Goal: Navigation & Orientation: Find specific page/section

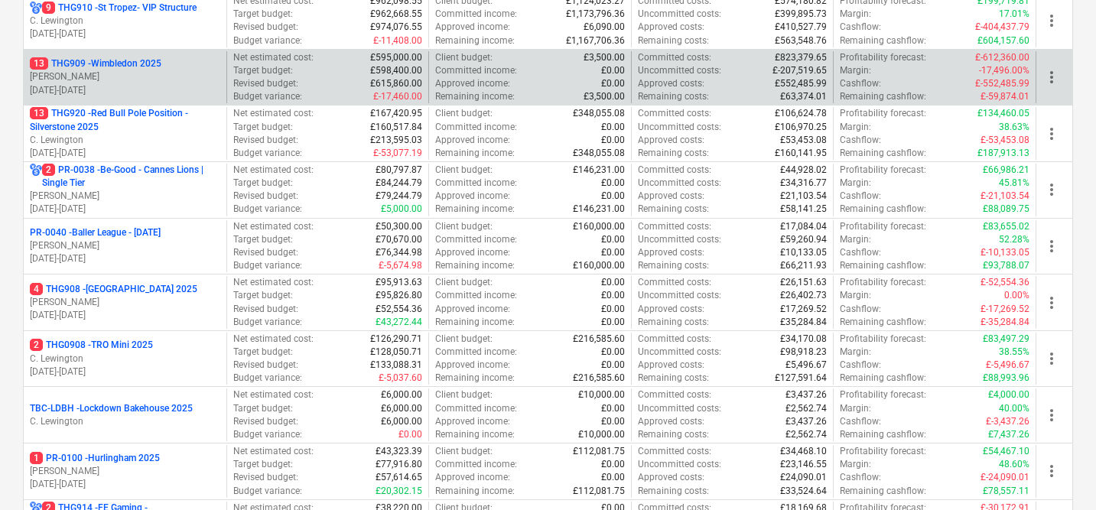
scroll to position [262, 0]
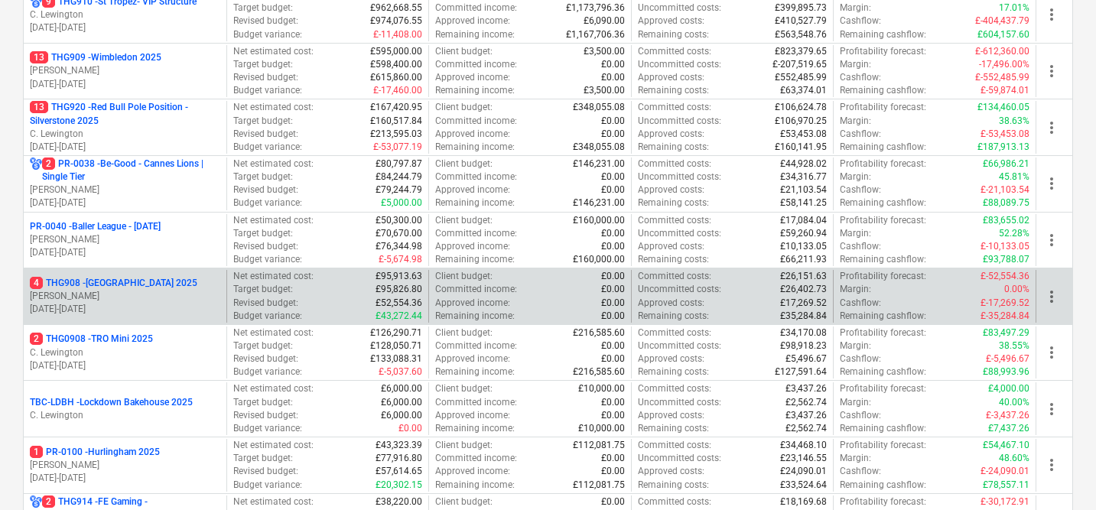
click at [141, 281] on p "4 THG908 - [GEOGRAPHIC_DATA] 2025" at bounding box center [113, 283] width 167 height 13
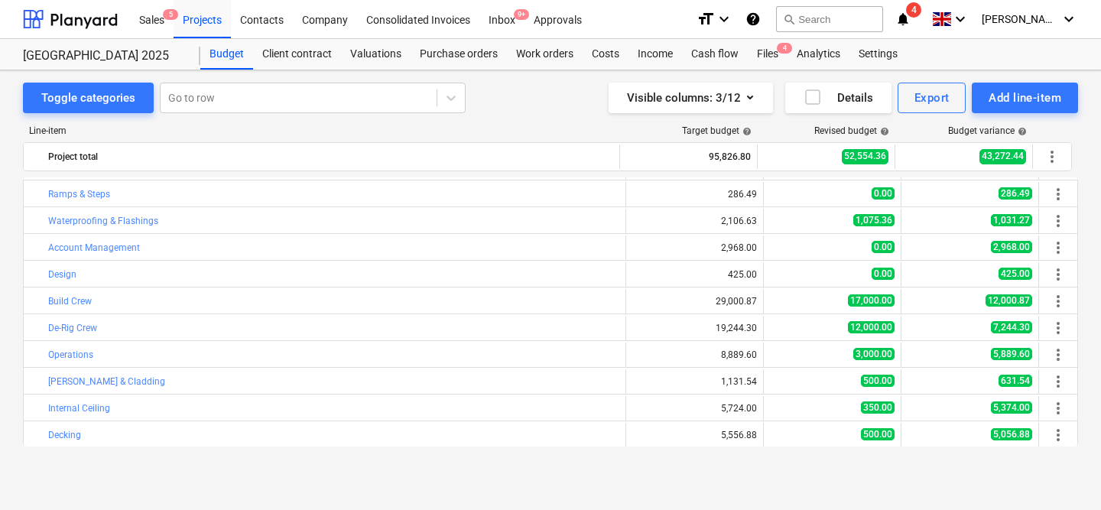
scroll to position [79, 0]
